Goal: Navigation & Orientation: Find specific page/section

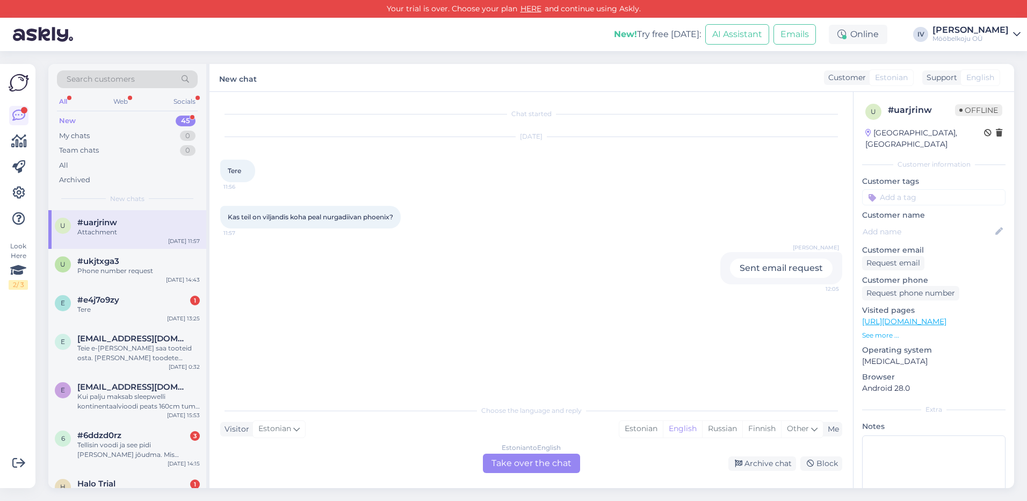
click at [20, 81] on img at bounding box center [19, 83] width 20 height 20
click at [20, 140] on icon at bounding box center [19, 141] width 16 height 13
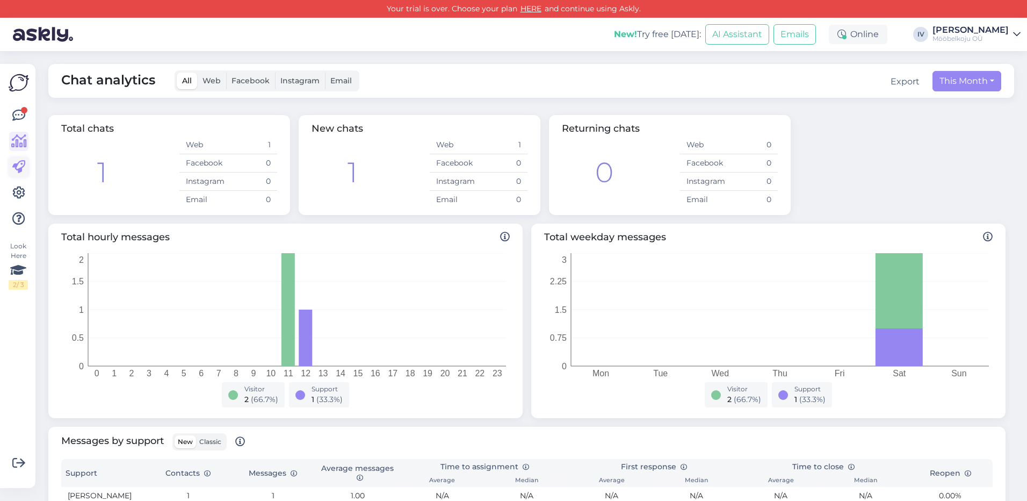
click at [24, 167] on icon at bounding box center [18, 167] width 13 height 13
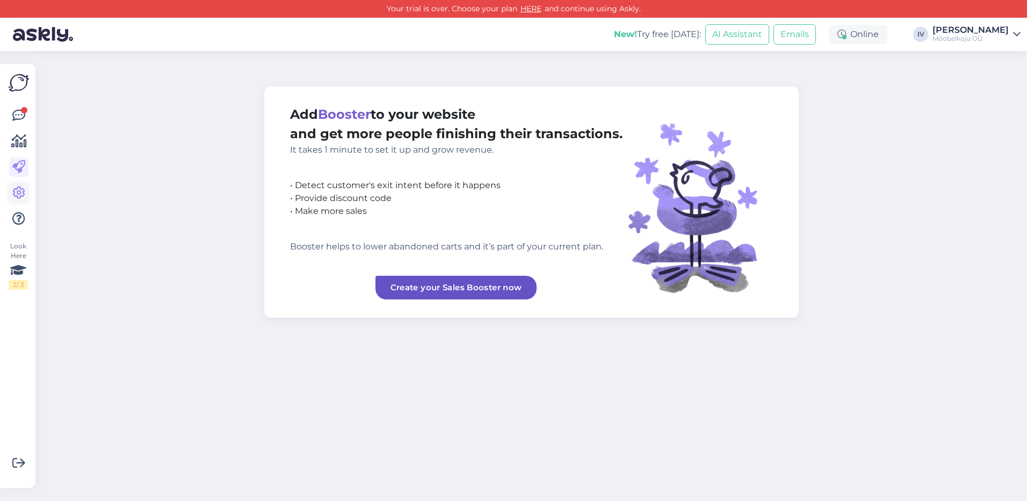
click at [17, 192] on icon at bounding box center [18, 192] width 13 height 13
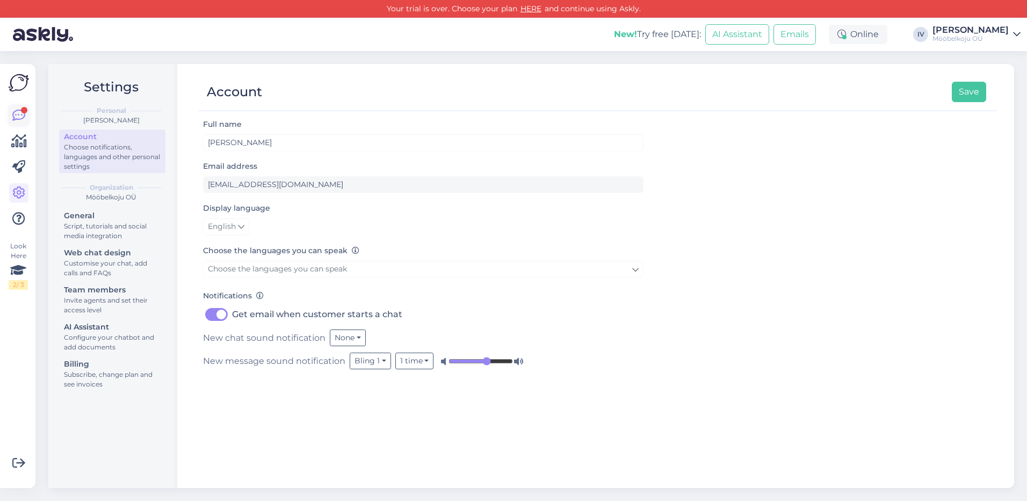
click at [21, 109] on div at bounding box center [24, 110] width 6 height 6
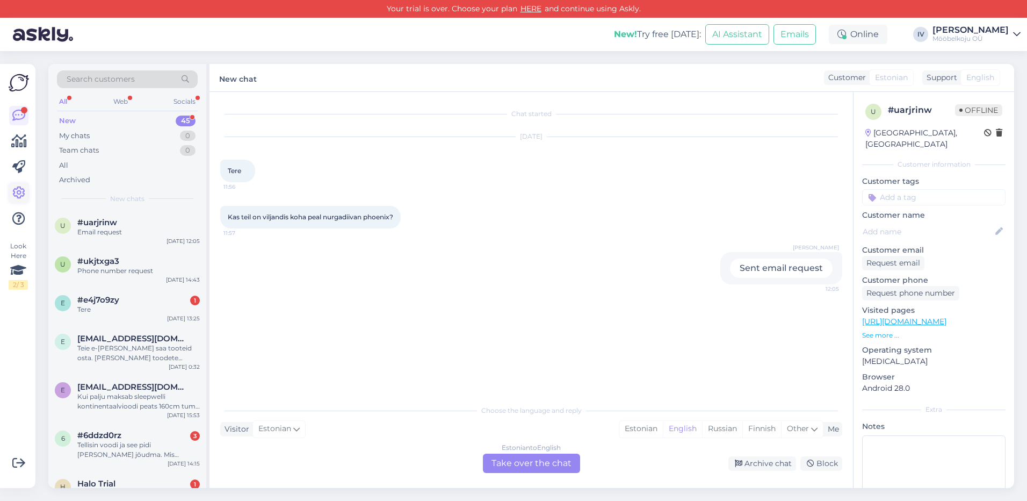
click at [22, 193] on icon at bounding box center [18, 192] width 13 height 13
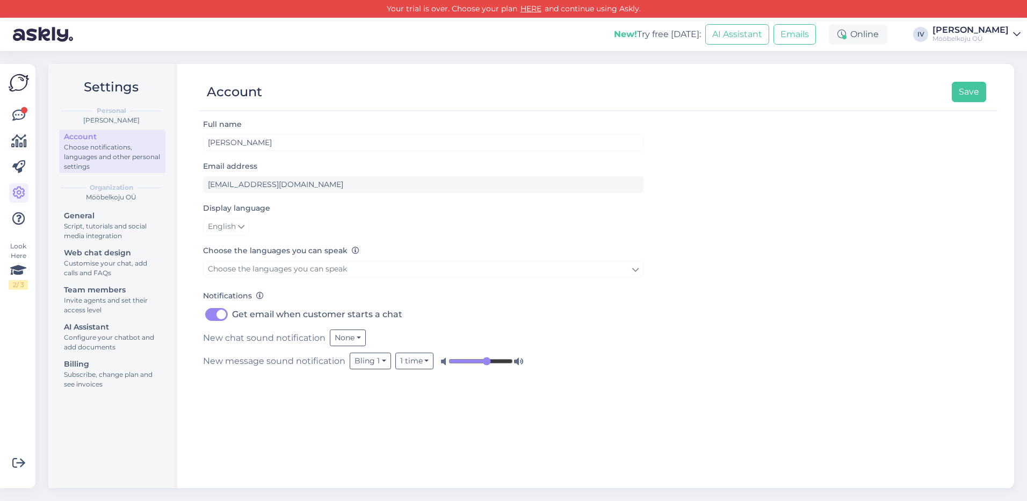
click at [19, 80] on img at bounding box center [19, 83] width 20 height 20
click at [17, 113] on icon at bounding box center [18, 115] width 13 height 13
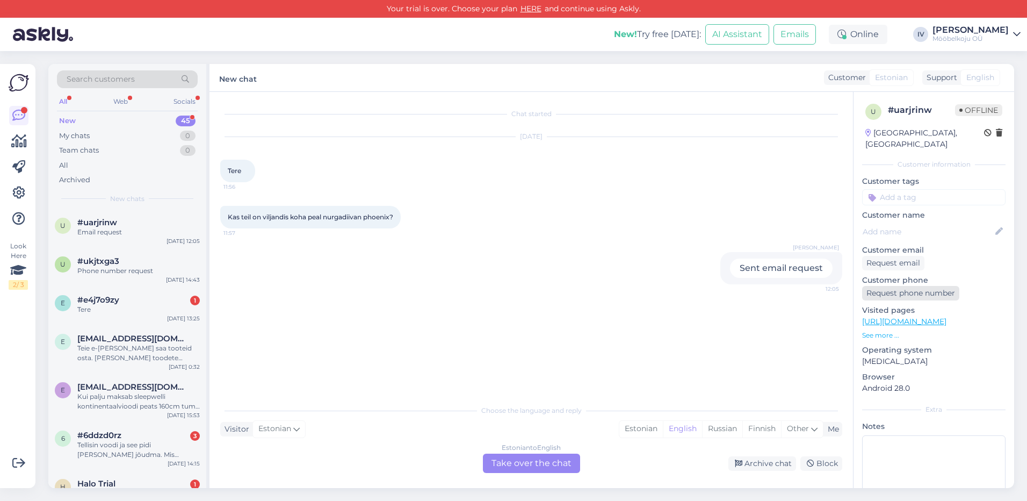
click at [896, 286] on div "Request phone number" at bounding box center [910, 293] width 97 height 15
click at [815, 323] on div "Sent phone number request" at bounding box center [760, 323] width 145 height 19
click at [904, 256] on div "Request email" at bounding box center [893, 263] width 62 height 15
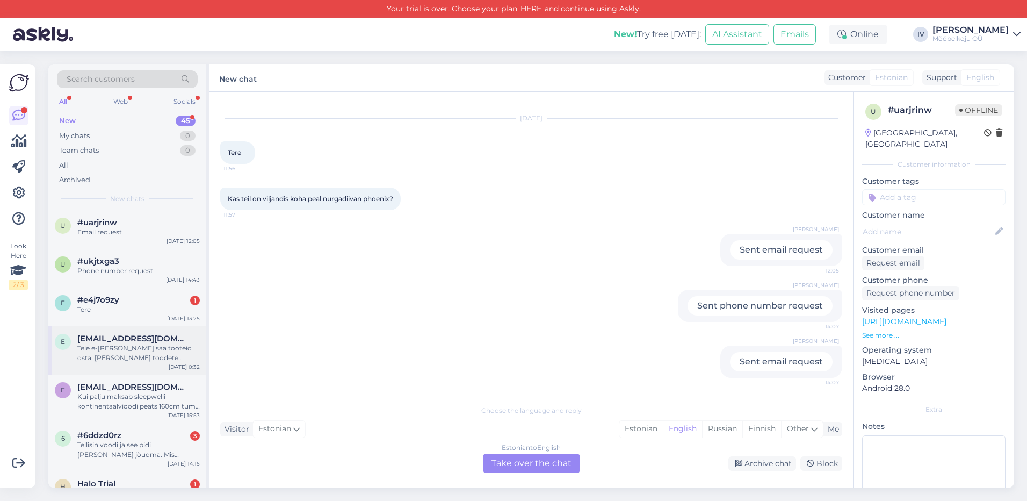
click at [135, 347] on div "Teie e-[PERSON_NAME] saa tooteid osta. [PERSON_NAME] toodete valimist kassasse …" at bounding box center [138, 352] width 123 height 19
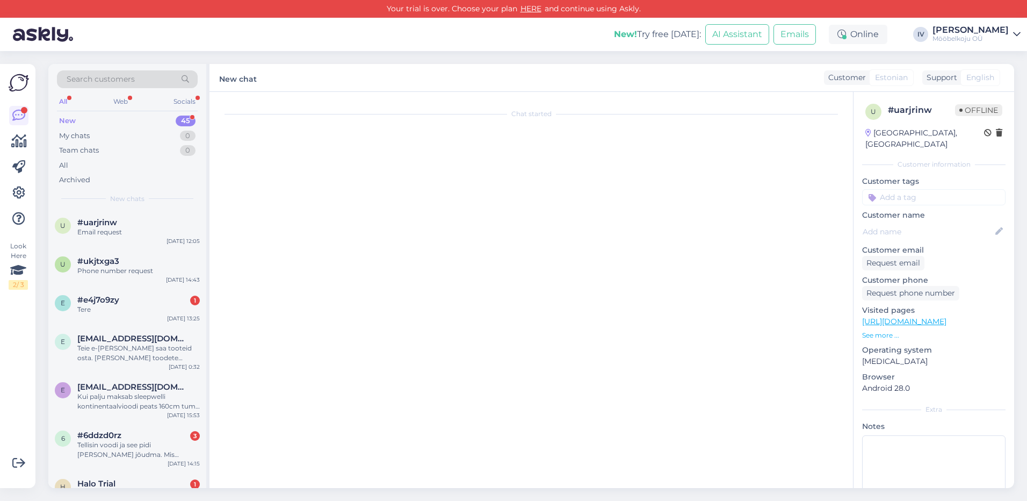
scroll to position [0, 0]
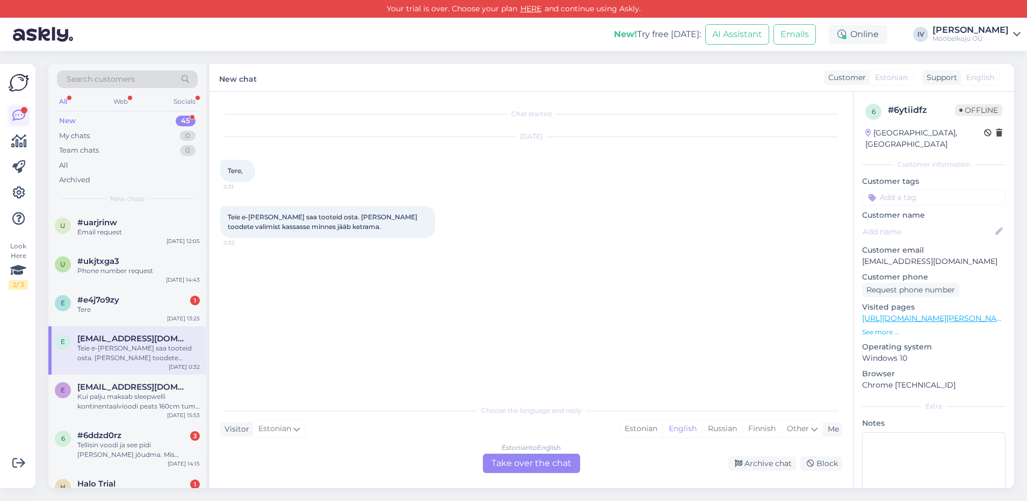
click at [21, 111] on div at bounding box center [24, 110] width 6 height 6
